Goal: Task Accomplishment & Management: Complete application form

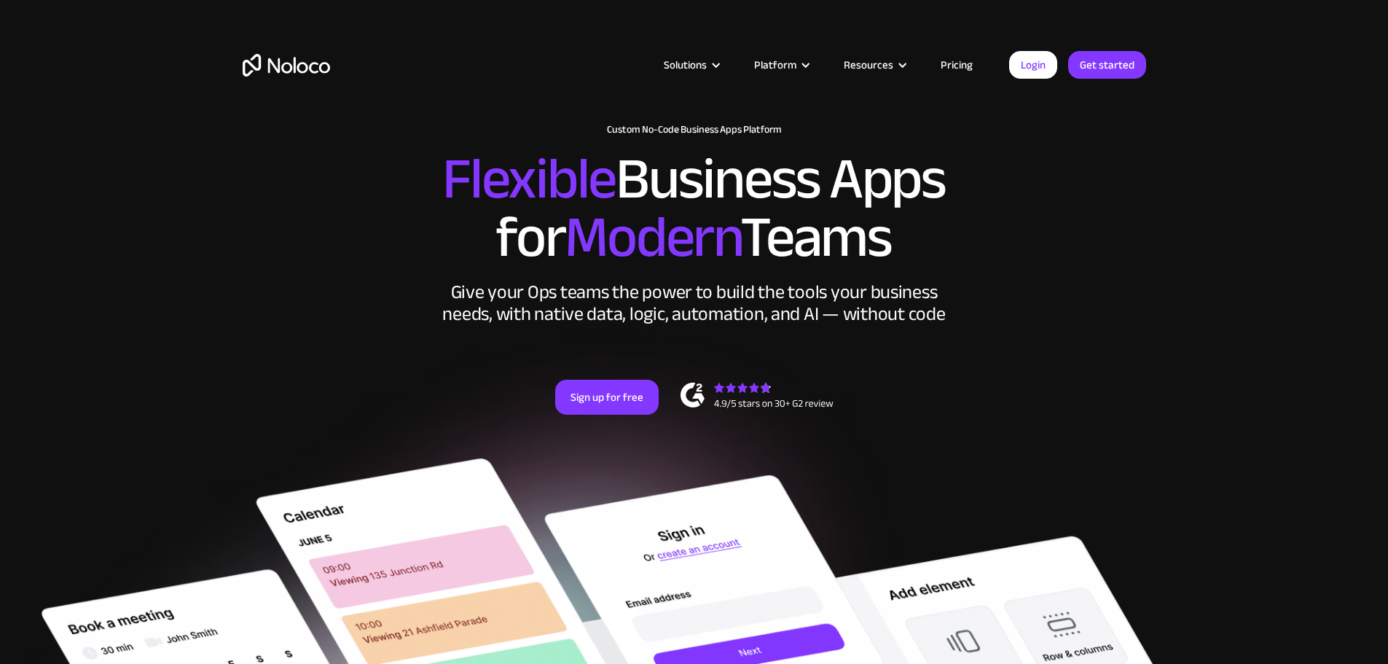
click at [950, 66] on link "Pricing" at bounding box center [957, 64] width 69 height 19
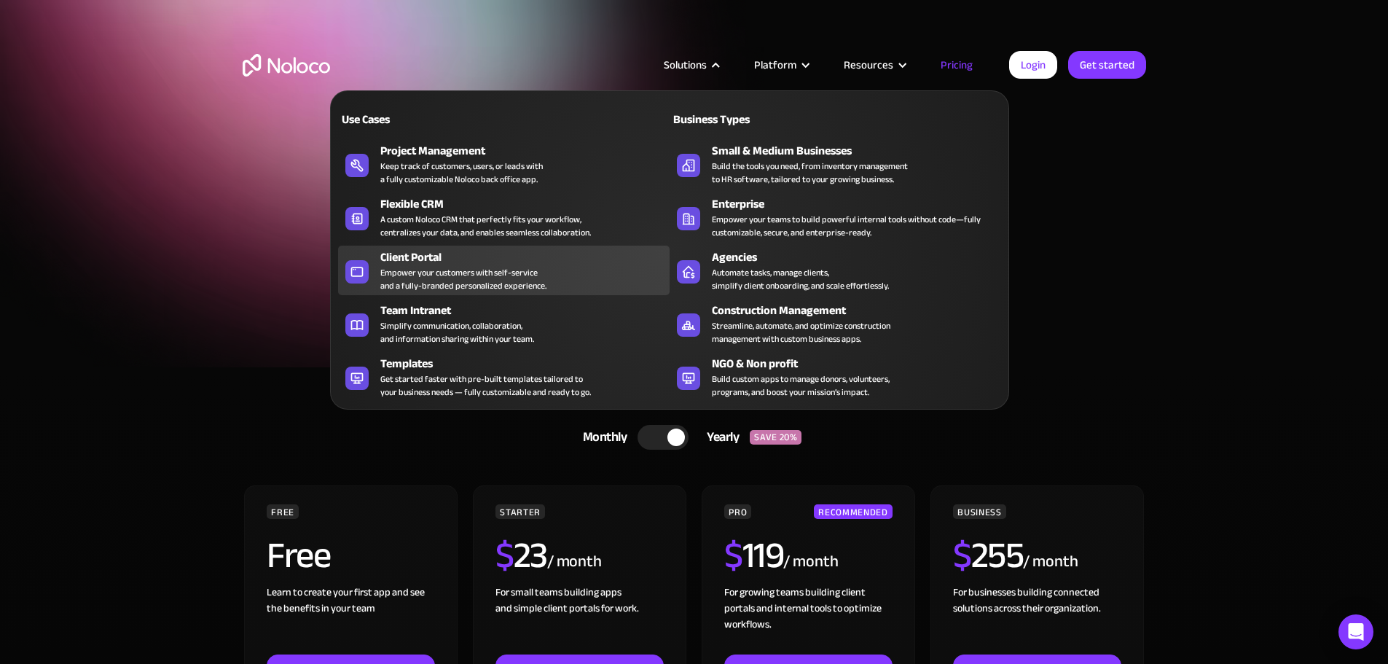
click at [428, 265] on div "Client Portal" at bounding box center [528, 257] width 296 height 17
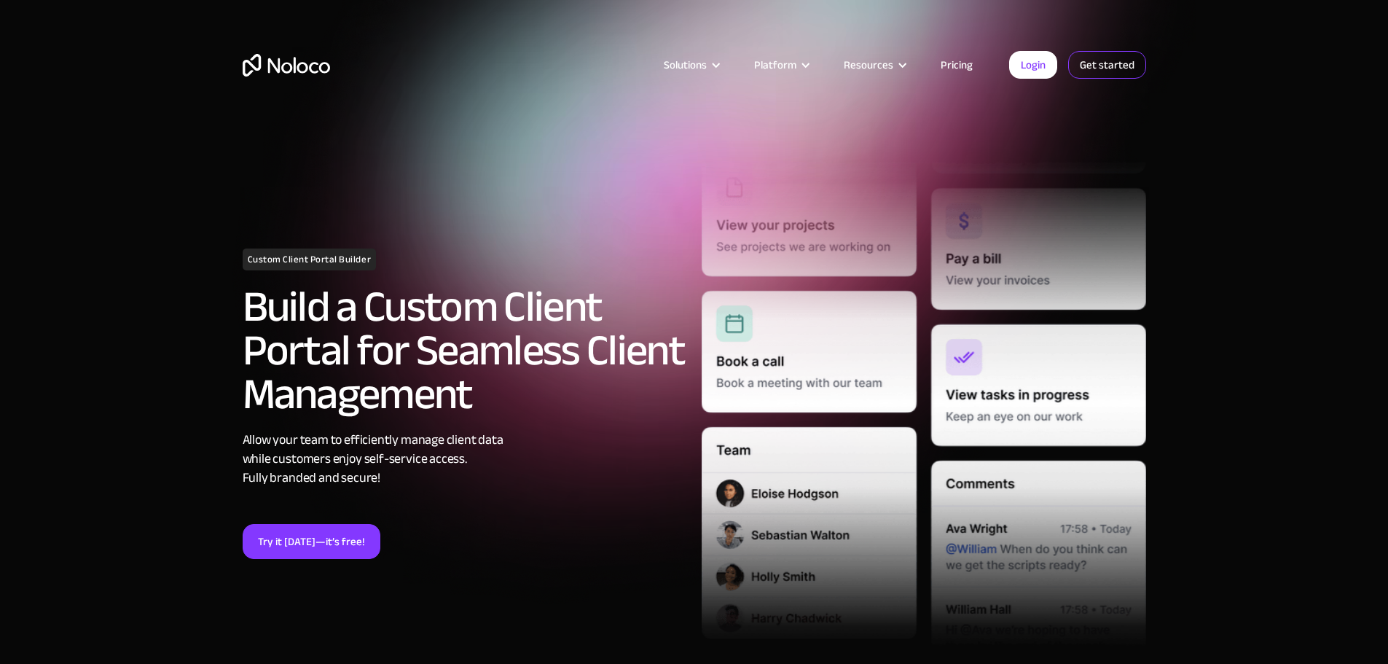
click at [1091, 67] on link "Get started" at bounding box center [1107, 65] width 78 height 28
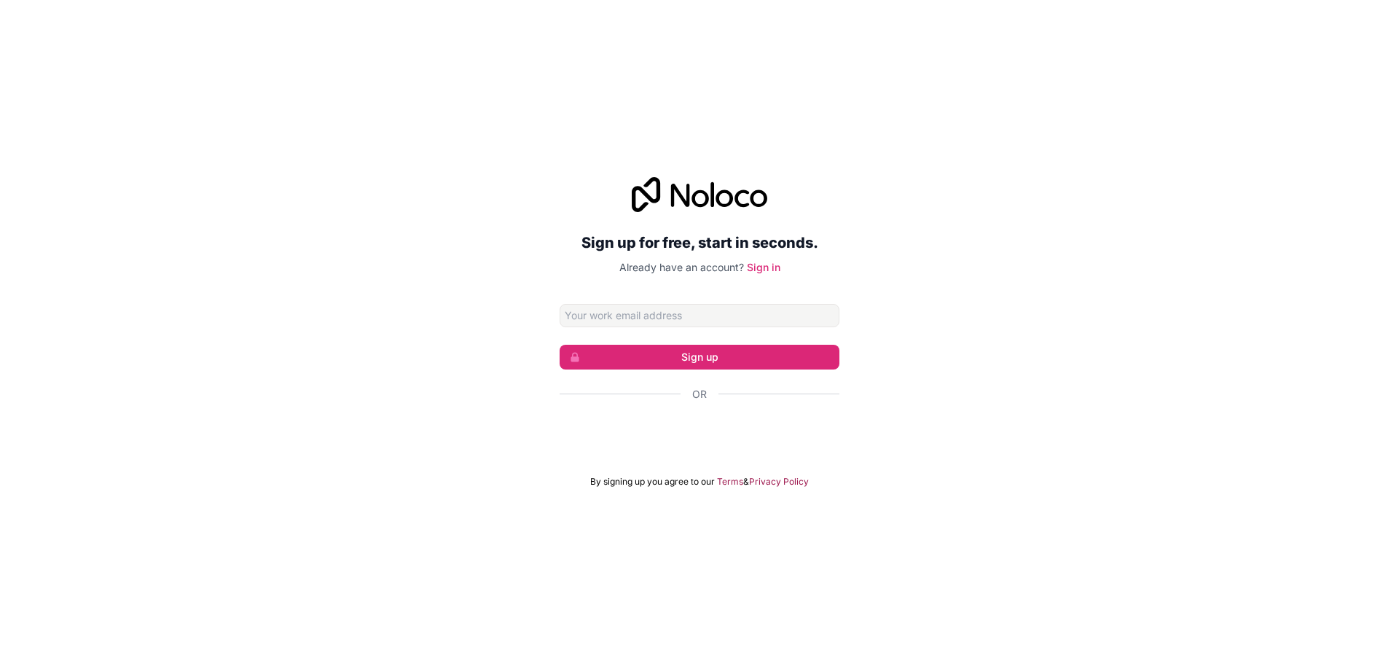
click at [579, 315] on input "Email address" at bounding box center [700, 315] width 280 height 23
type input "gus@oluxtech.com"
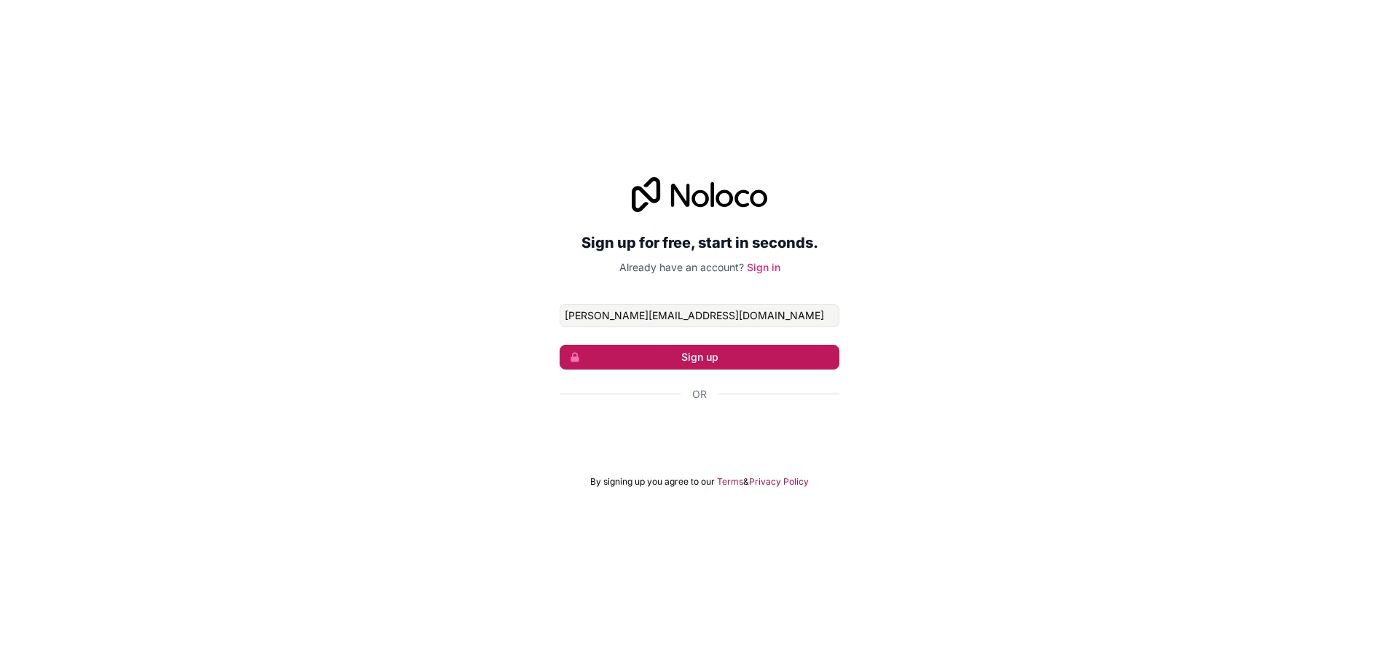
click at [660, 351] on button "Sign up" at bounding box center [700, 357] width 280 height 25
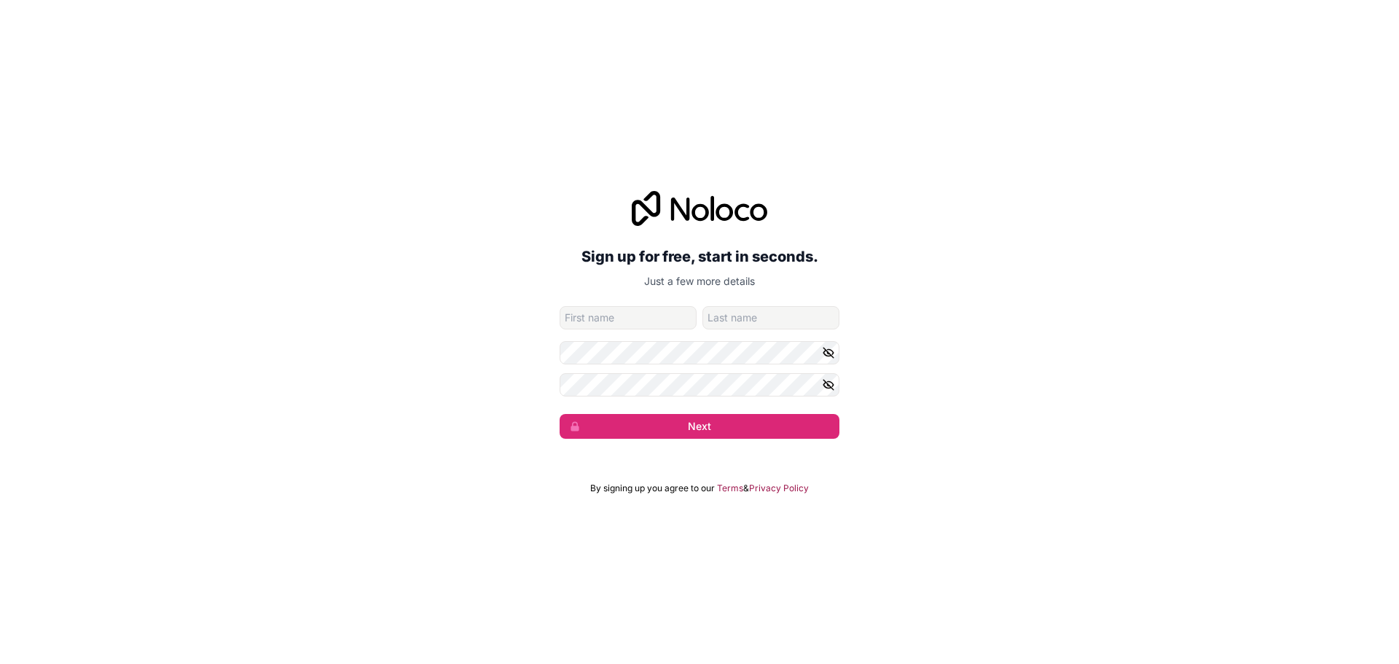
click at [636, 313] on input "given-name" at bounding box center [628, 317] width 137 height 23
type input "Gus"
type input "Ochoa"
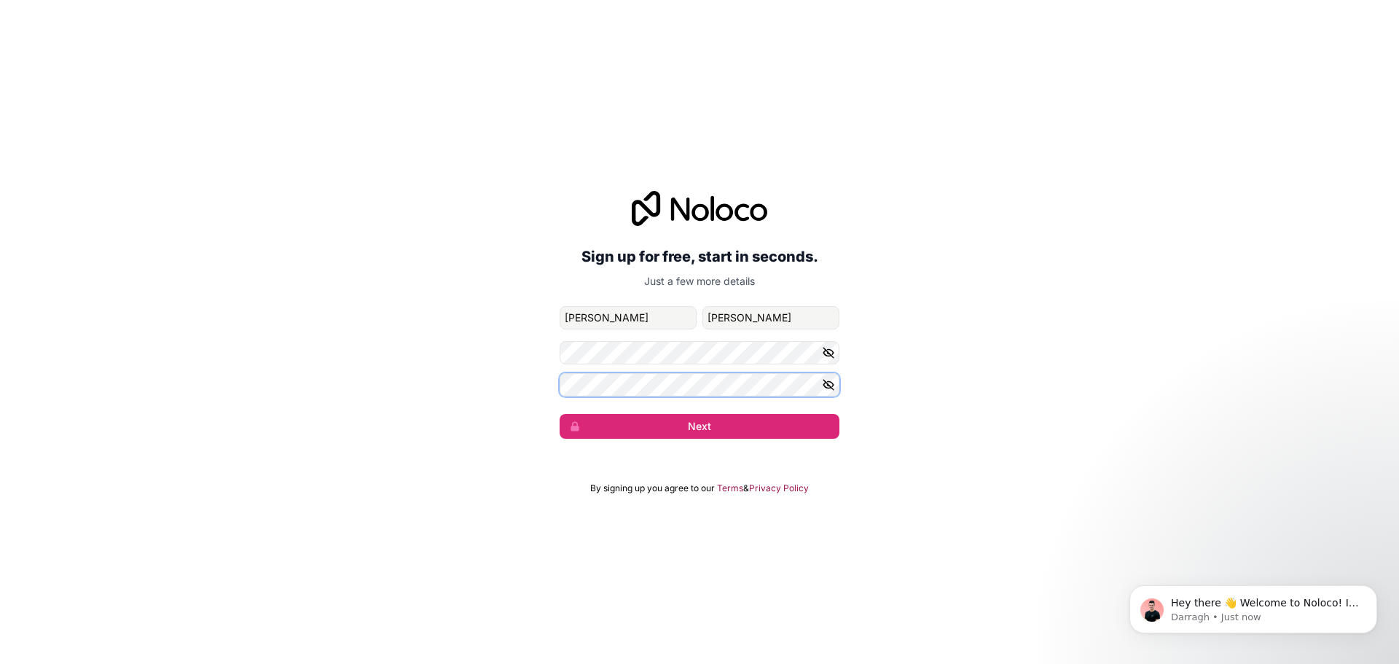
click at [560, 414] on button "Next" at bounding box center [700, 426] width 280 height 25
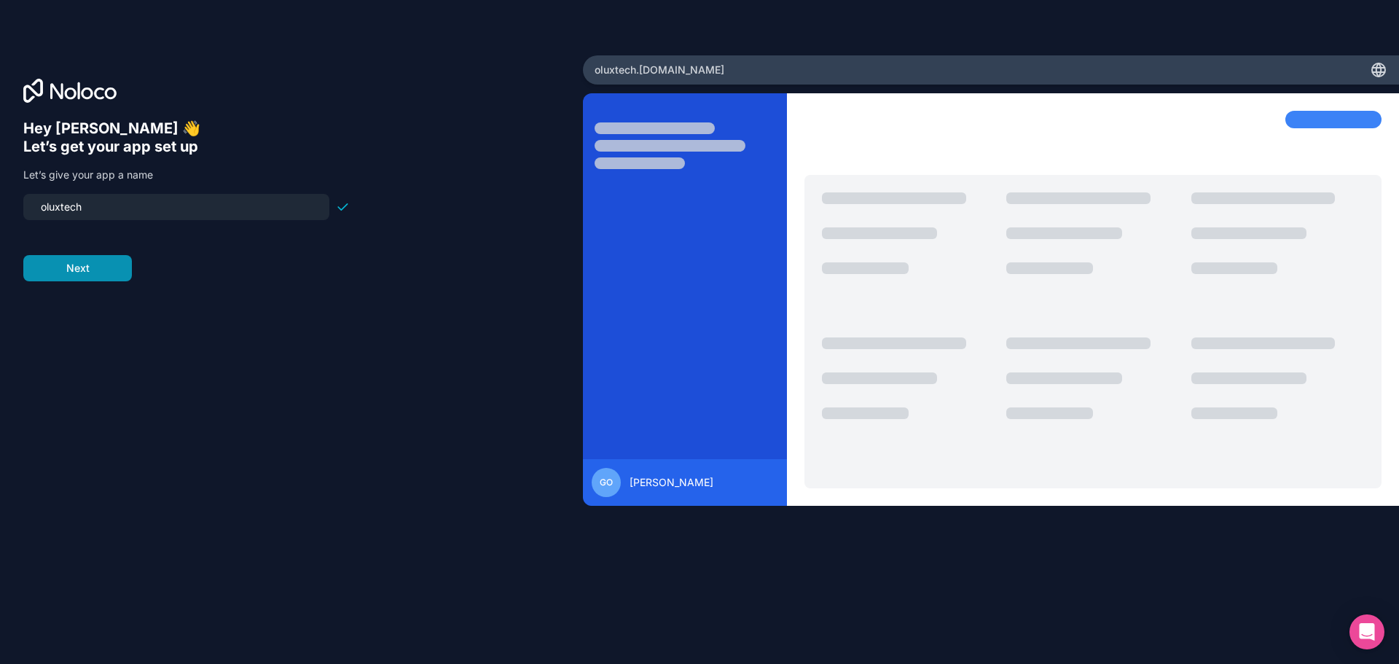
click at [111, 267] on button "Next" at bounding box center [77, 268] width 109 height 26
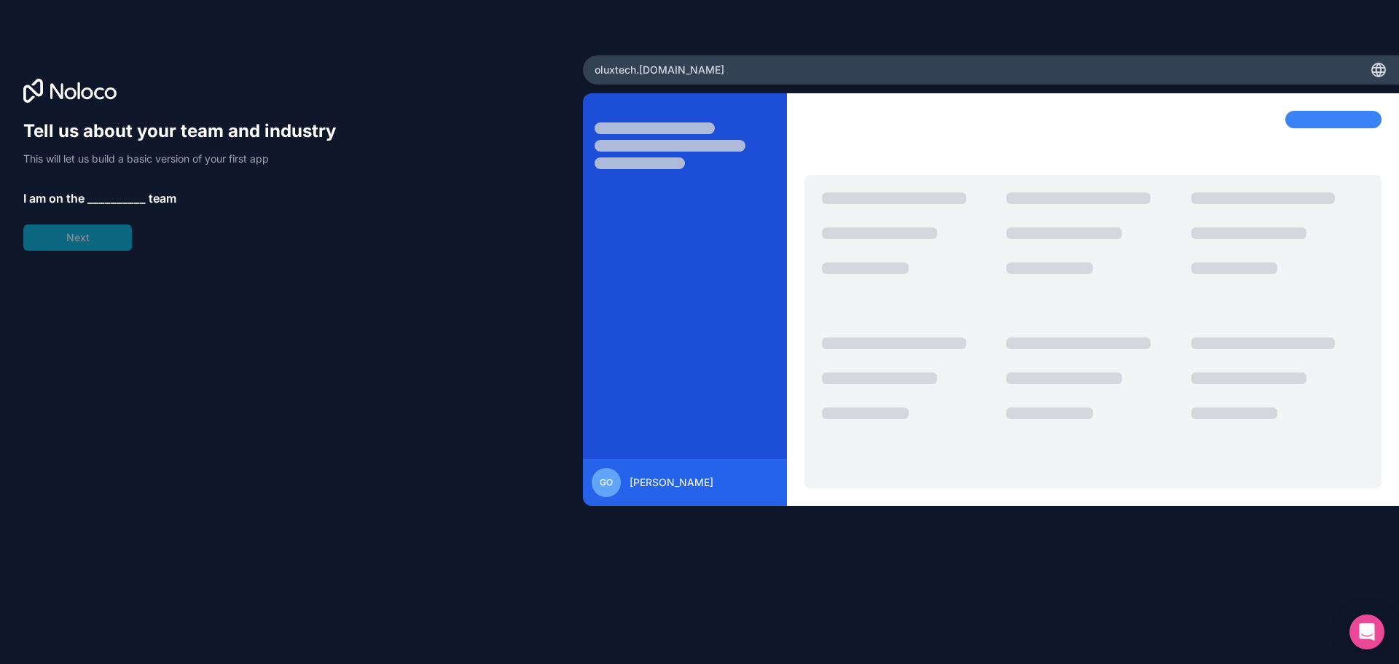
click at [140, 193] on span "__________" at bounding box center [116, 197] width 58 height 17
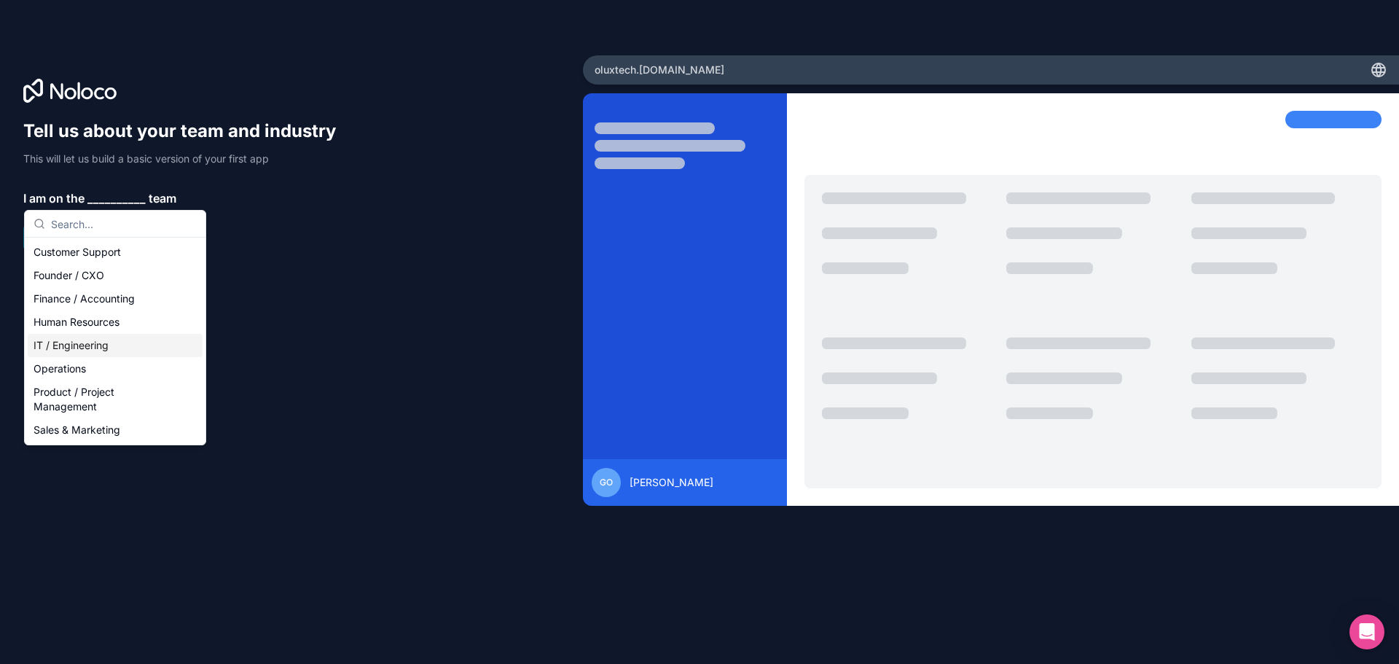
click at [92, 348] on div "IT / Engineering" at bounding box center [115, 345] width 175 height 23
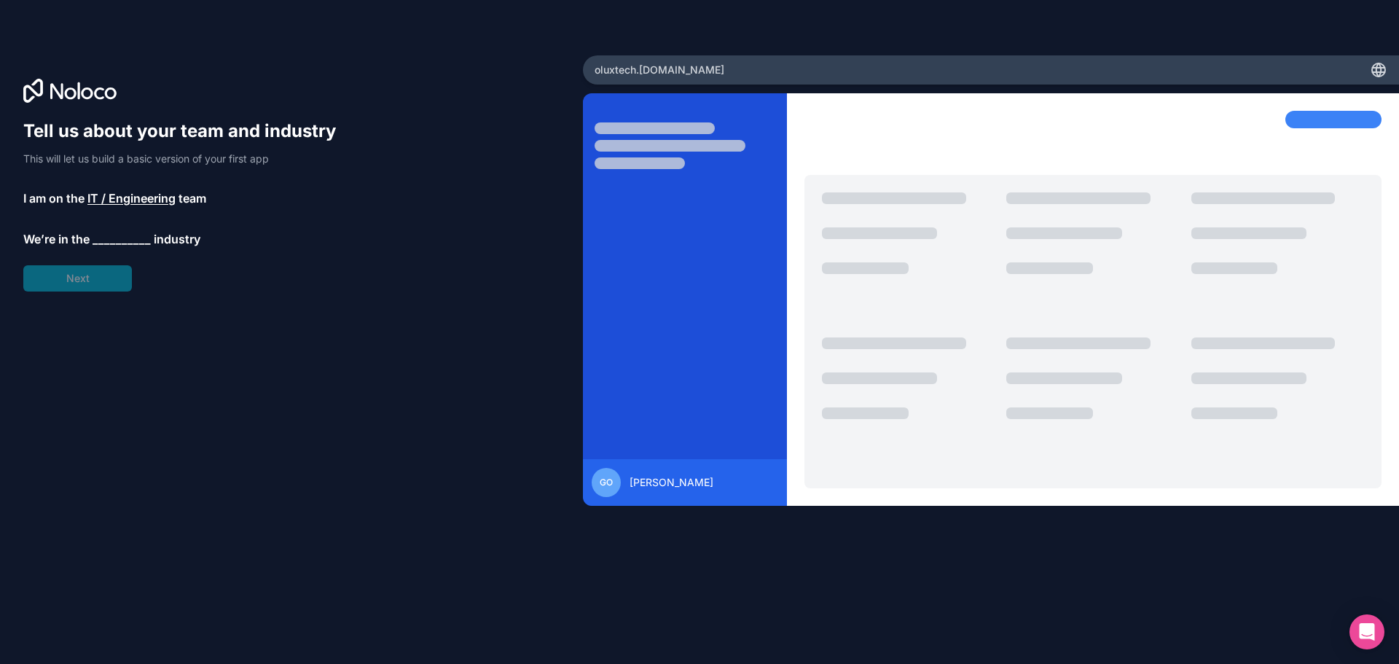
click at [116, 237] on span "__________" at bounding box center [122, 238] width 58 height 17
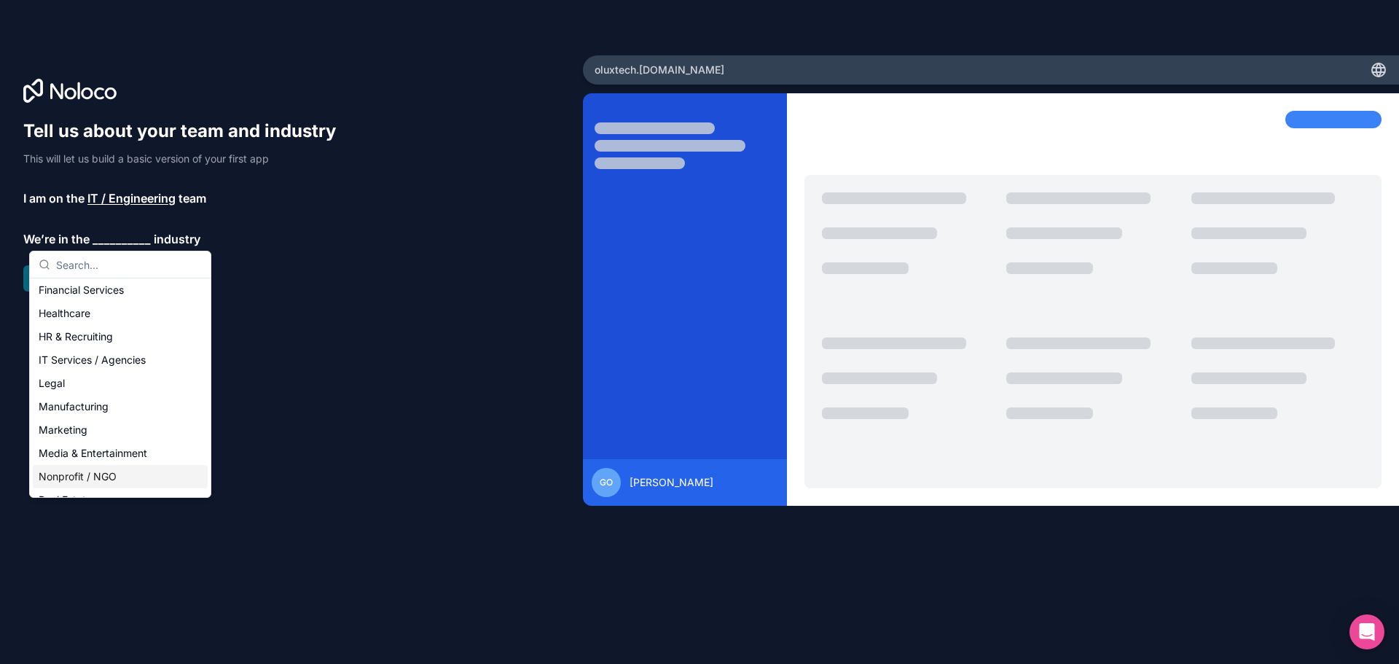
scroll to position [82, 0]
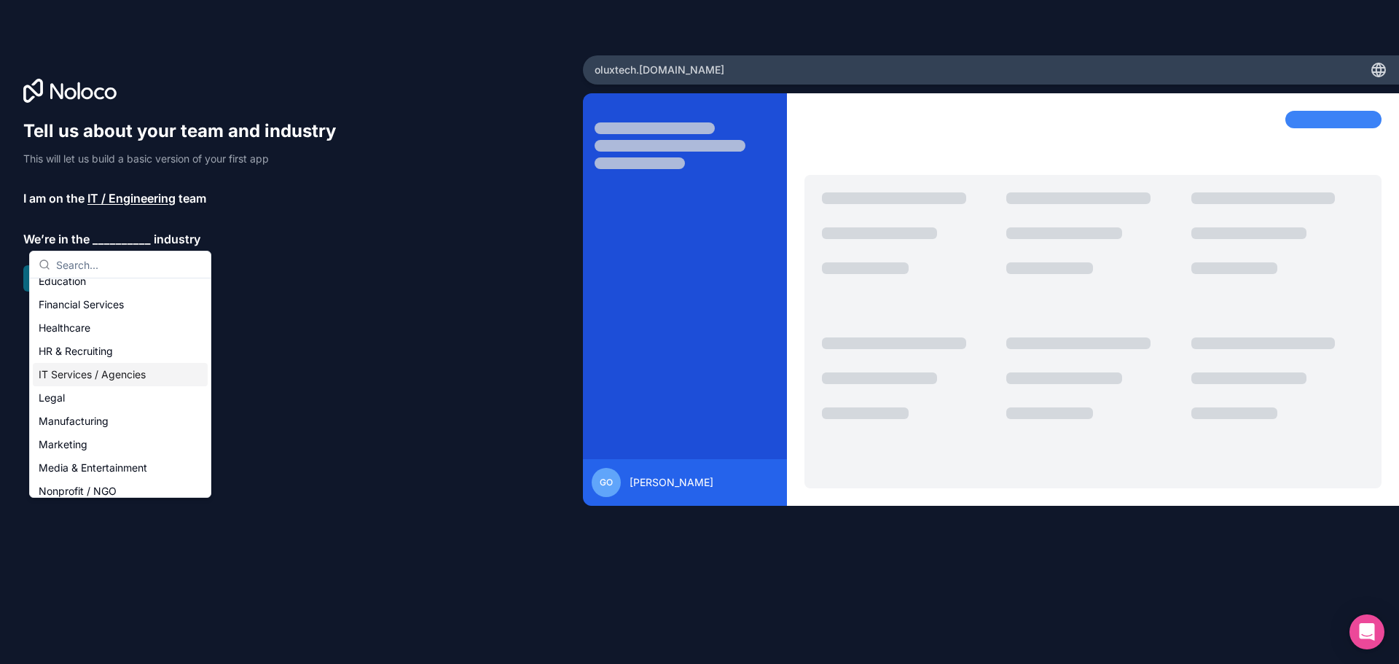
click at [82, 370] on div "IT Services / Agencies" at bounding box center [120, 374] width 175 height 23
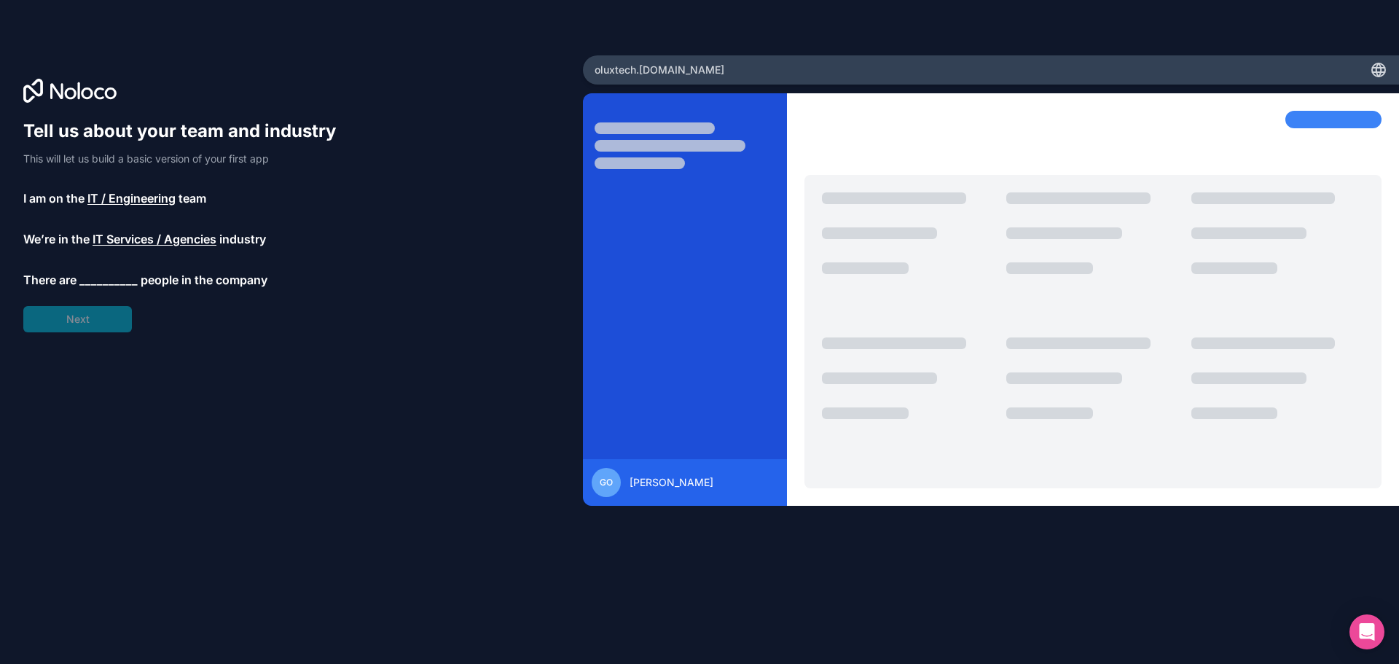
click at [95, 278] on span "__________" at bounding box center [108, 279] width 58 height 17
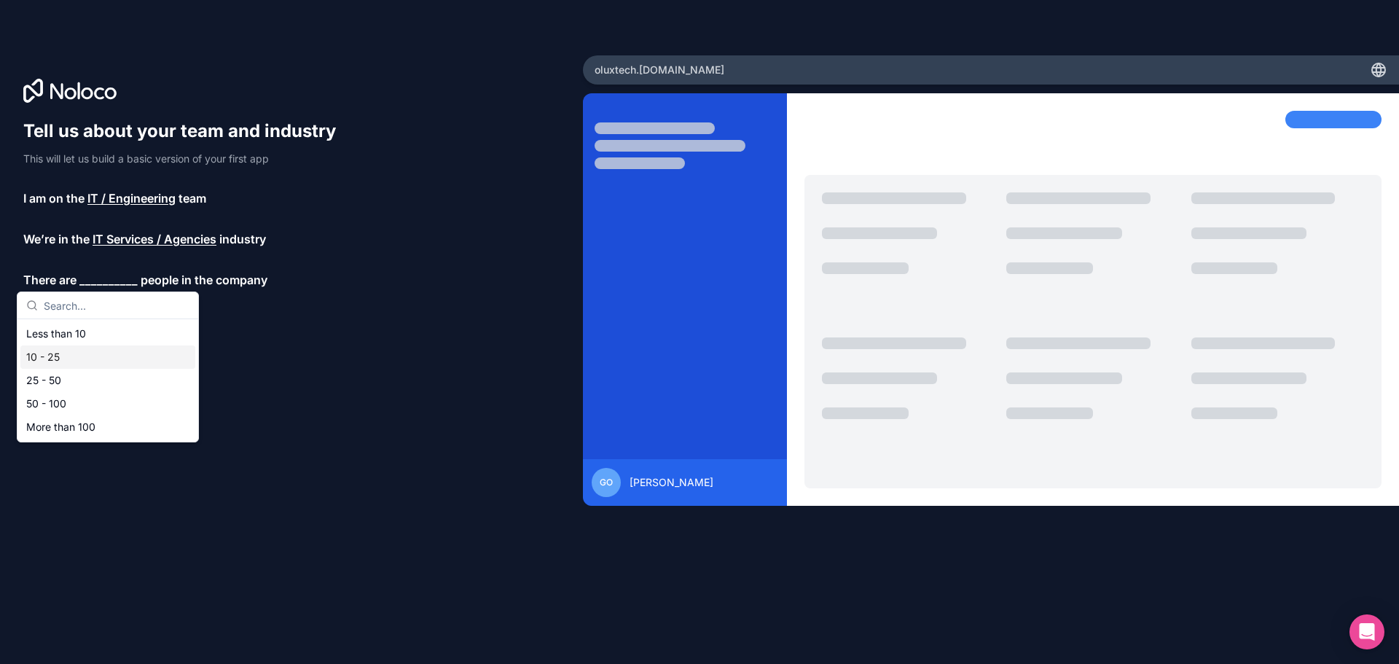
click at [76, 351] on div "10 - 25" at bounding box center [107, 356] width 175 height 23
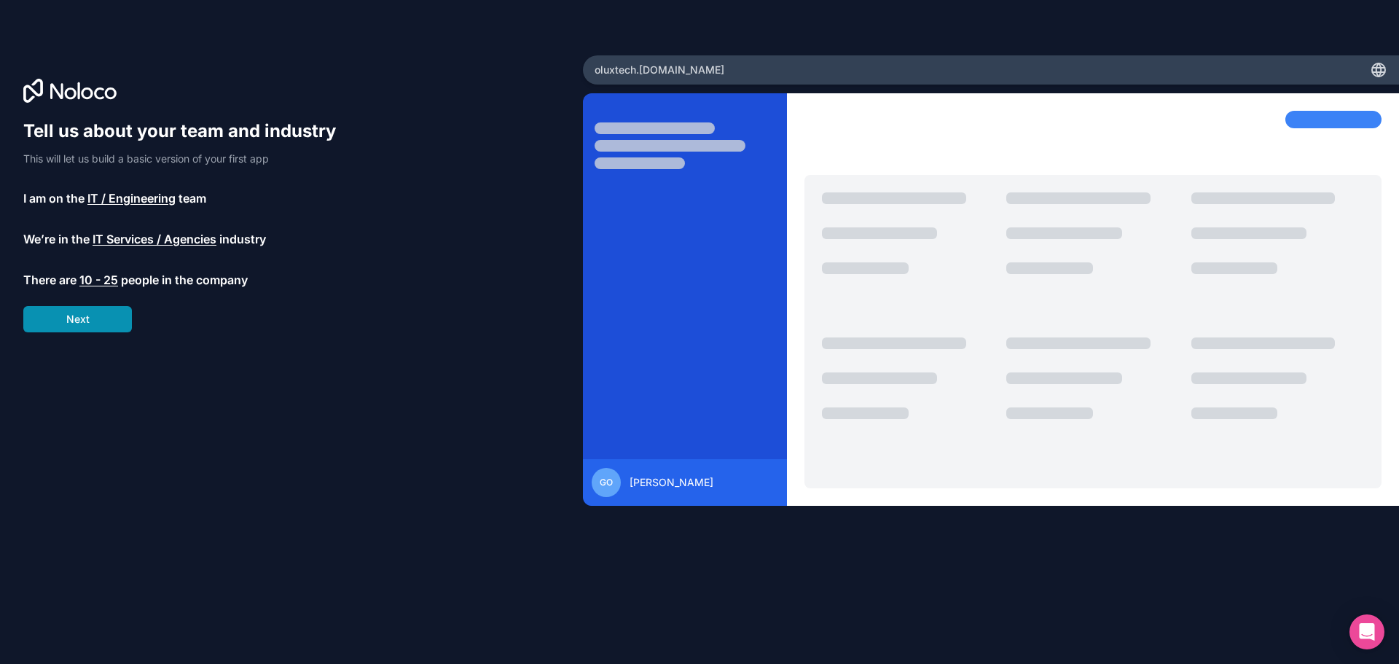
click at [82, 324] on button "Next" at bounding box center [77, 319] width 109 height 26
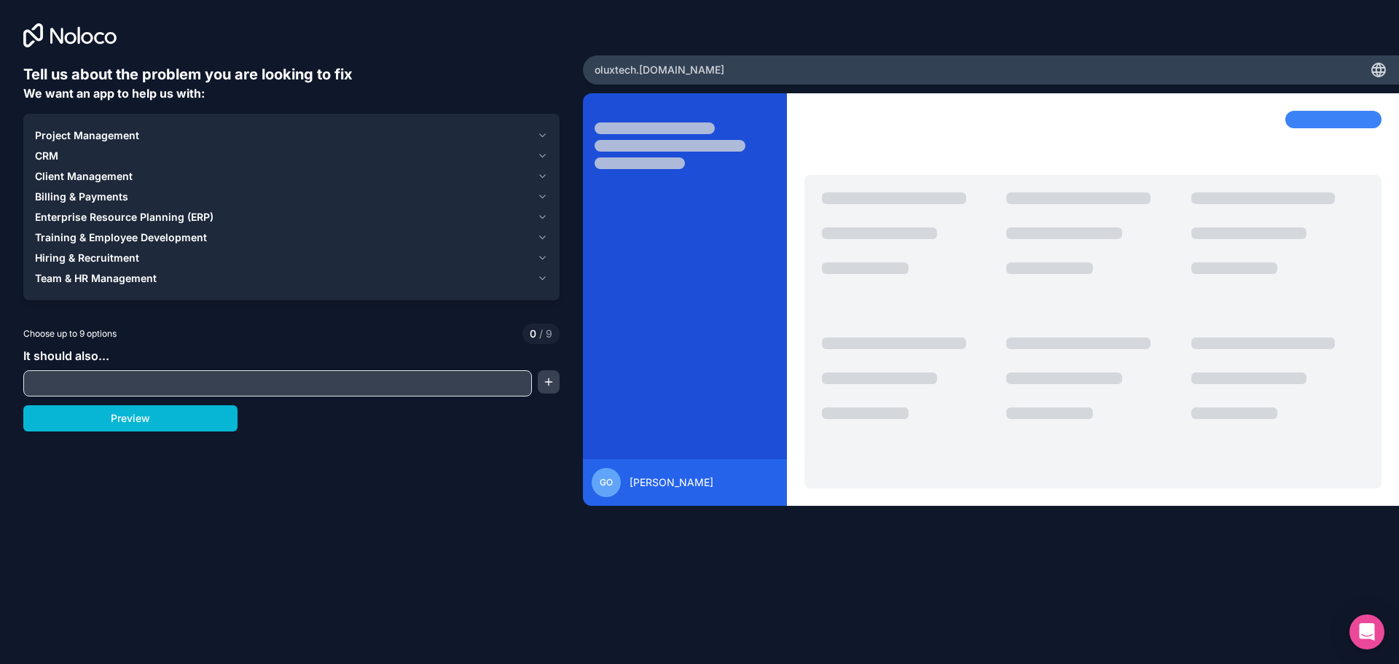
click at [103, 377] on input "text" at bounding box center [277, 383] width 501 height 20
click at [125, 419] on button "Preview" at bounding box center [130, 418] width 214 height 26
click at [101, 174] on span "Client Management" at bounding box center [84, 176] width 98 height 15
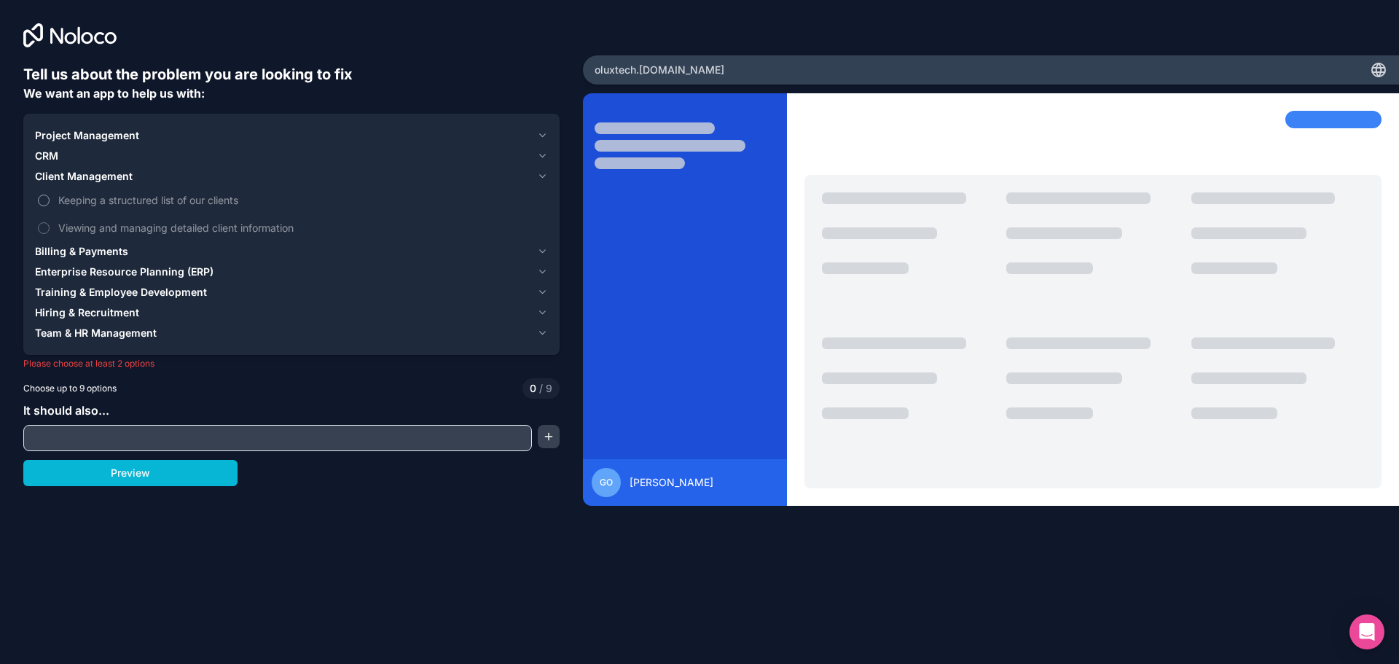
click at [82, 203] on span "Keeping a structured list of our clients" at bounding box center [301, 199] width 487 height 15
click at [50, 203] on button "Keeping a structured list of our clients" at bounding box center [44, 201] width 12 height 12
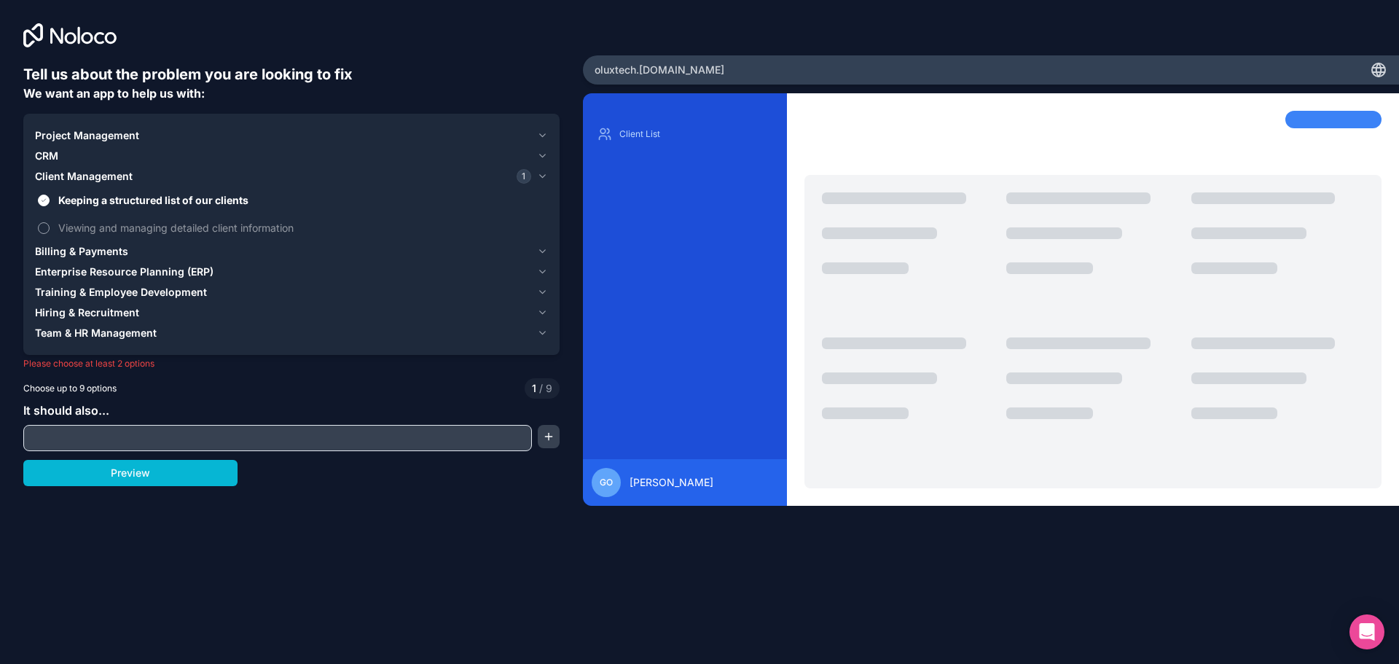
click at [85, 222] on span "Viewing and managing detailed client information" at bounding box center [301, 227] width 487 height 15
click at [50, 222] on button "Viewing and managing detailed client information" at bounding box center [44, 228] width 12 height 12
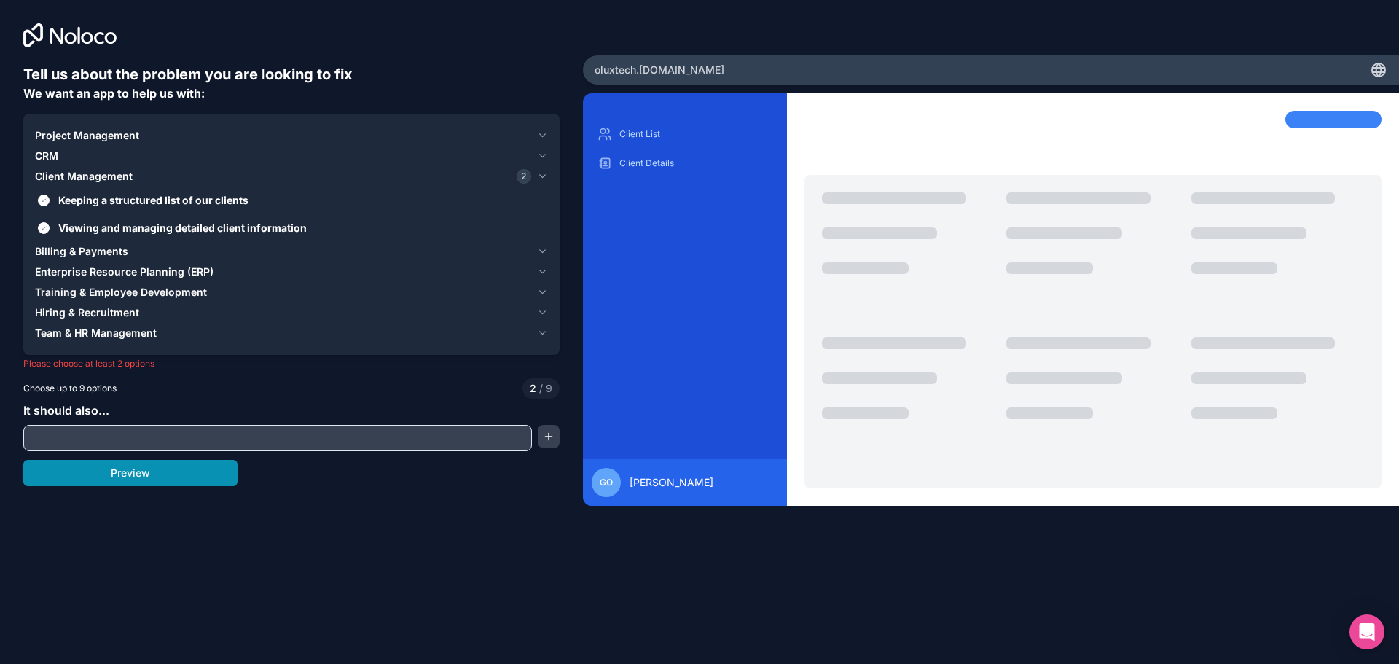
click at [92, 467] on button "Preview" at bounding box center [130, 473] width 214 height 26
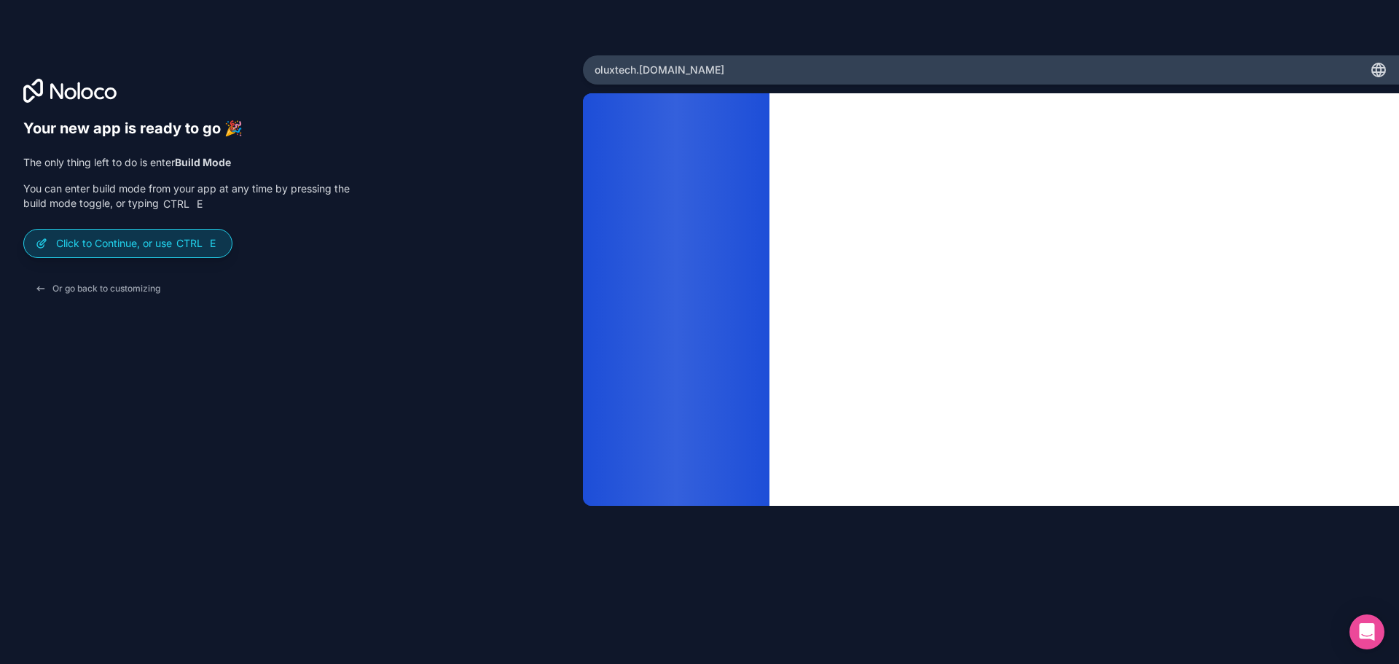
click at [146, 250] on p "Click to Continue, or use Ctrl E" at bounding box center [138, 243] width 164 height 15
